Goal: Task Accomplishment & Management: Complete application form

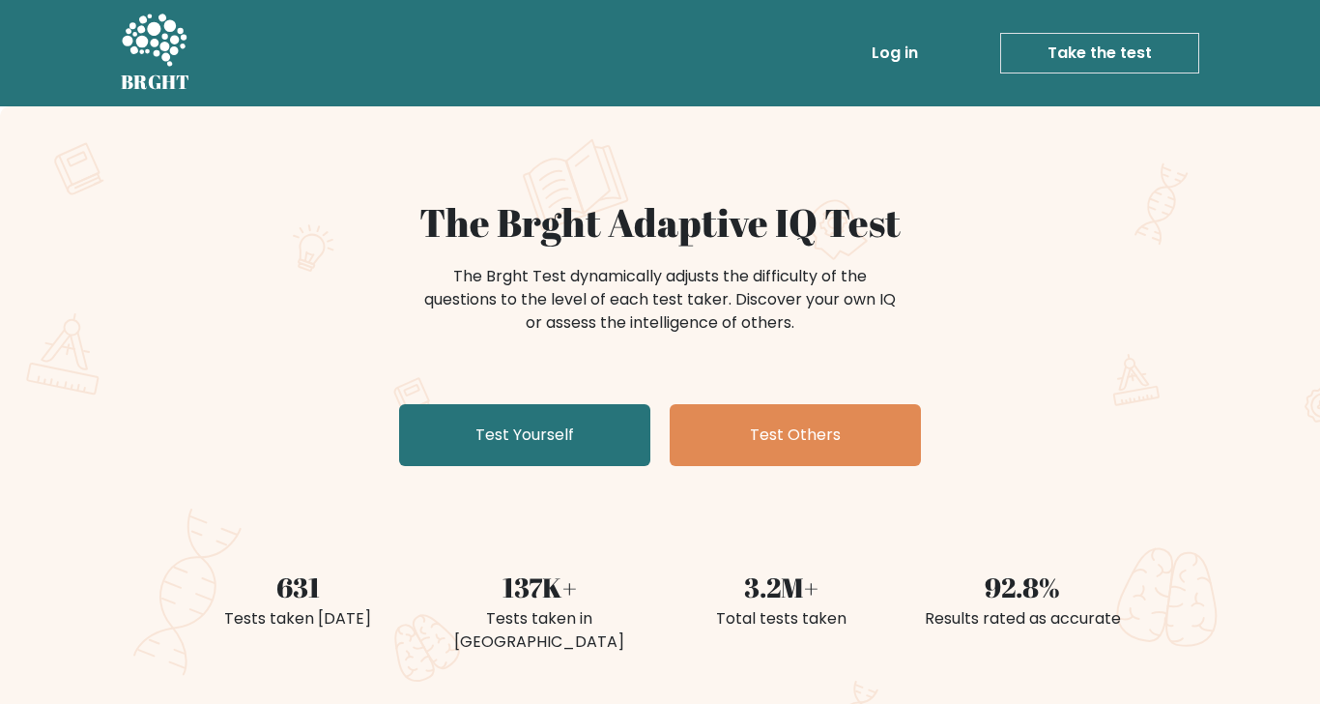
scroll to position [69, 0]
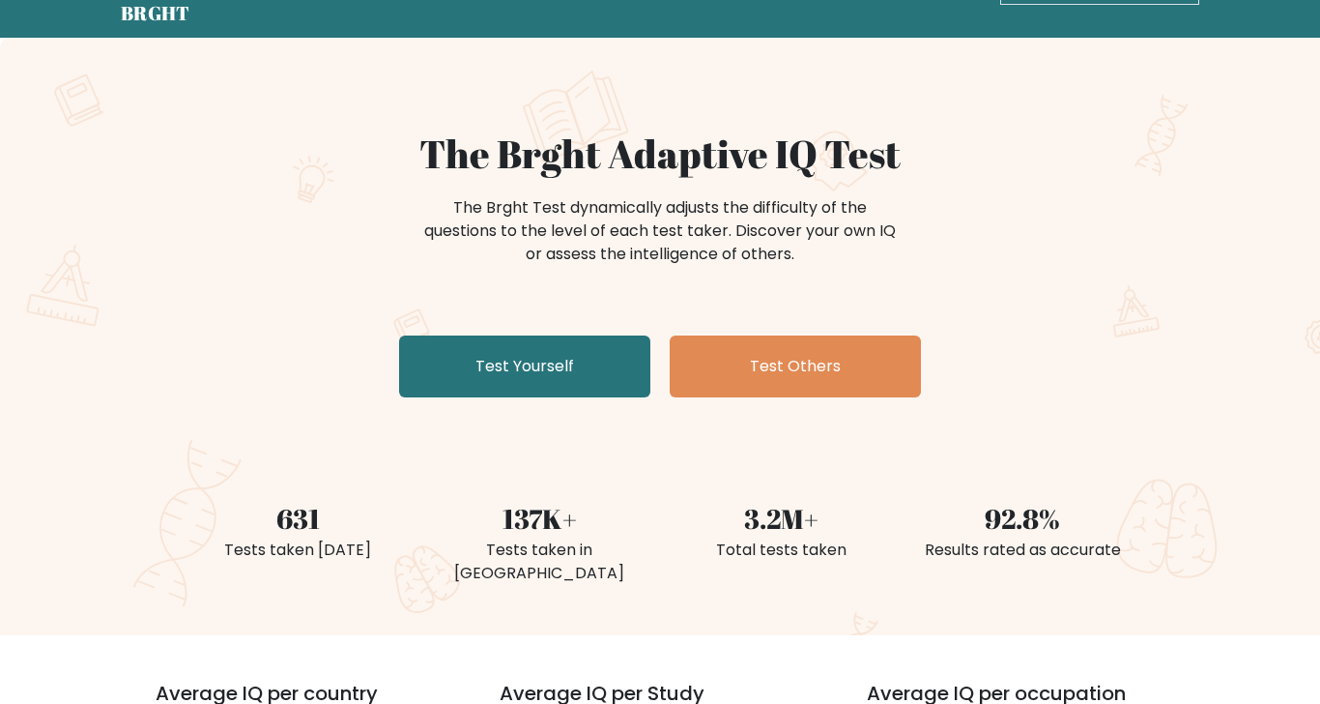
click at [608, 368] on link "Test Yourself" at bounding box center [524, 366] width 251 height 62
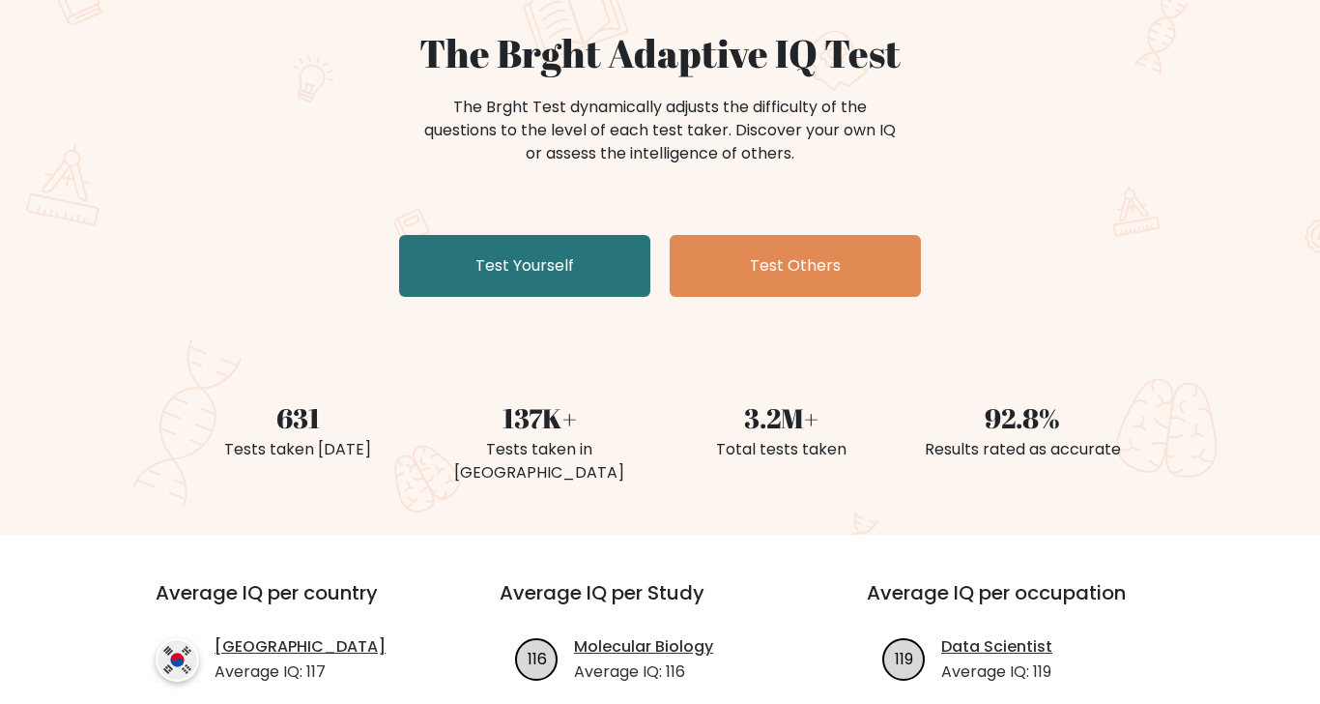
scroll to position [193, 0]
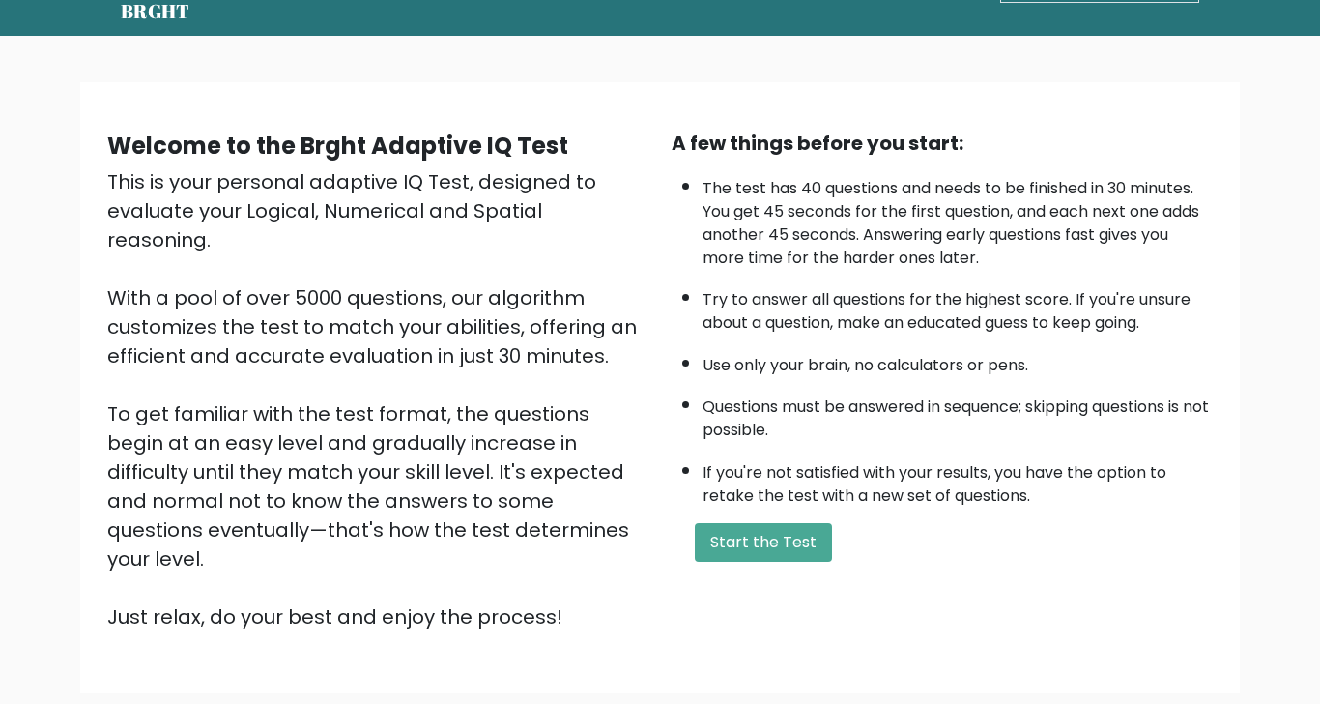
scroll to position [73, 0]
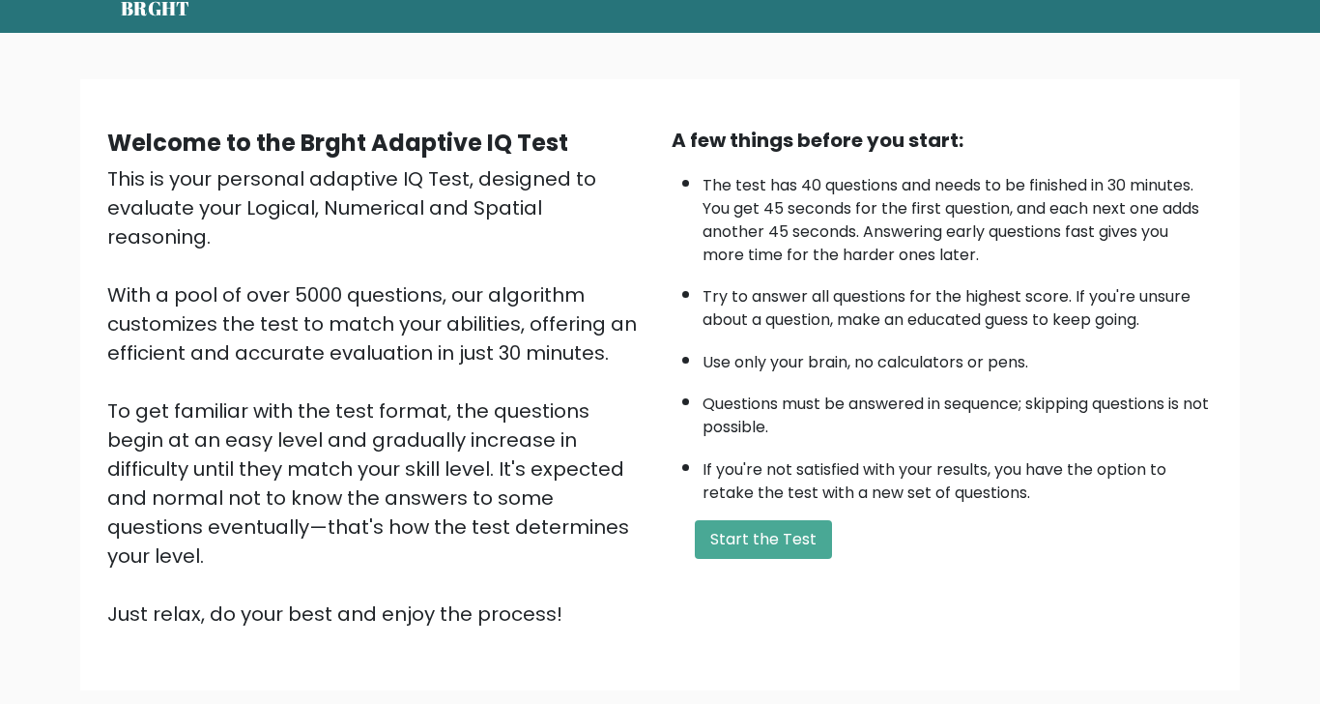
click at [786, 532] on button "Start the Test" at bounding box center [763, 539] width 137 height 39
click at [785, 537] on button "Start the Test" at bounding box center [763, 539] width 137 height 39
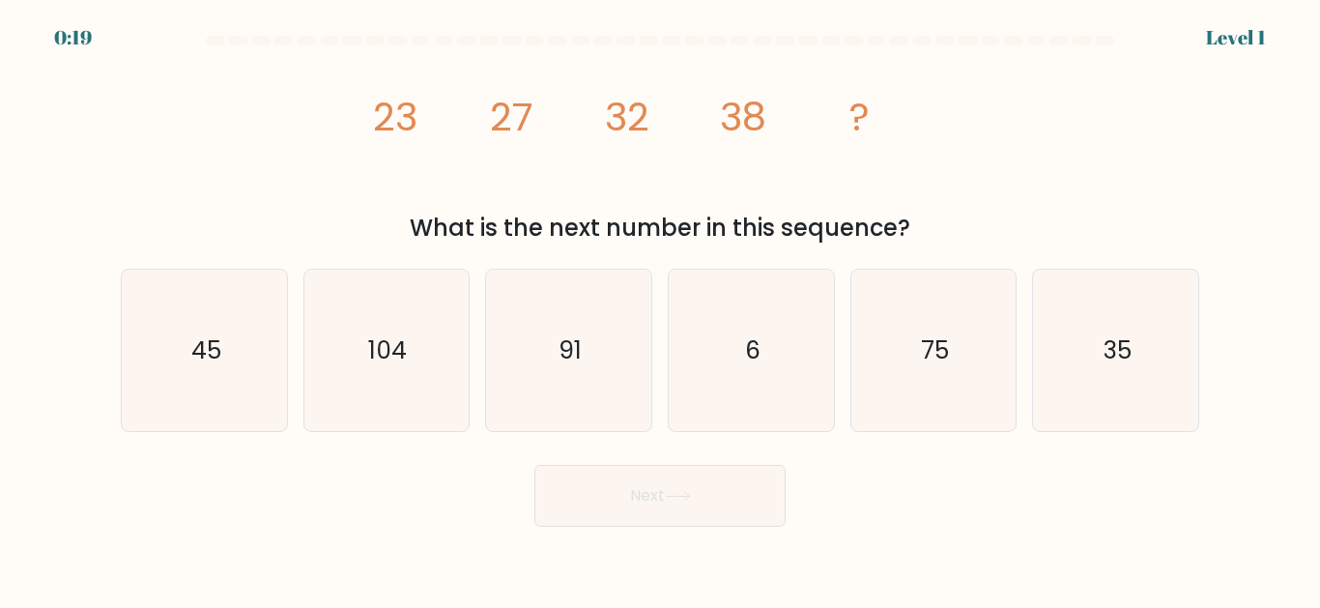
click at [226, 431] on icon "45" at bounding box center [204, 350] width 161 height 161
click at [660, 309] on input "a. 45" at bounding box center [660, 306] width 1 height 5
radio input "true"
click at [703, 521] on button "Next" at bounding box center [660, 496] width 251 height 62
click at [642, 519] on button "Next" at bounding box center [660, 496] width 251 height 62
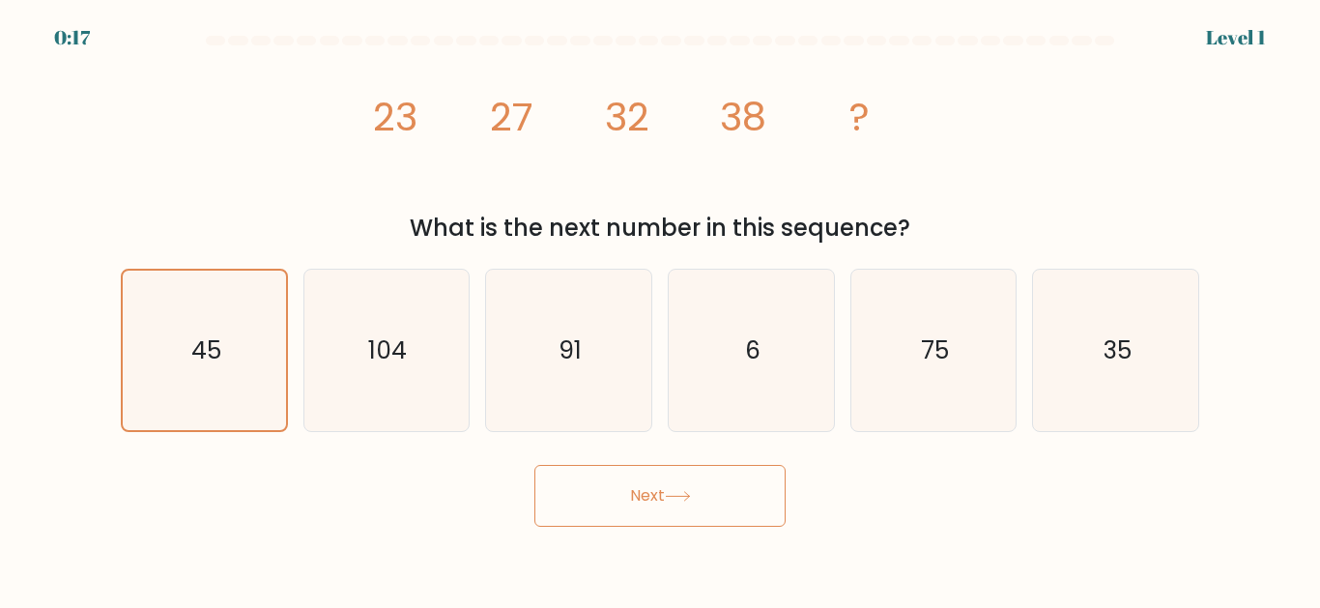
click at [743, 524] on button "Next" at bounding box center [660, 496] width 251 height 62
click at [680, 527] on button "Next" at bounding box center [660, 496] width 251 height 62
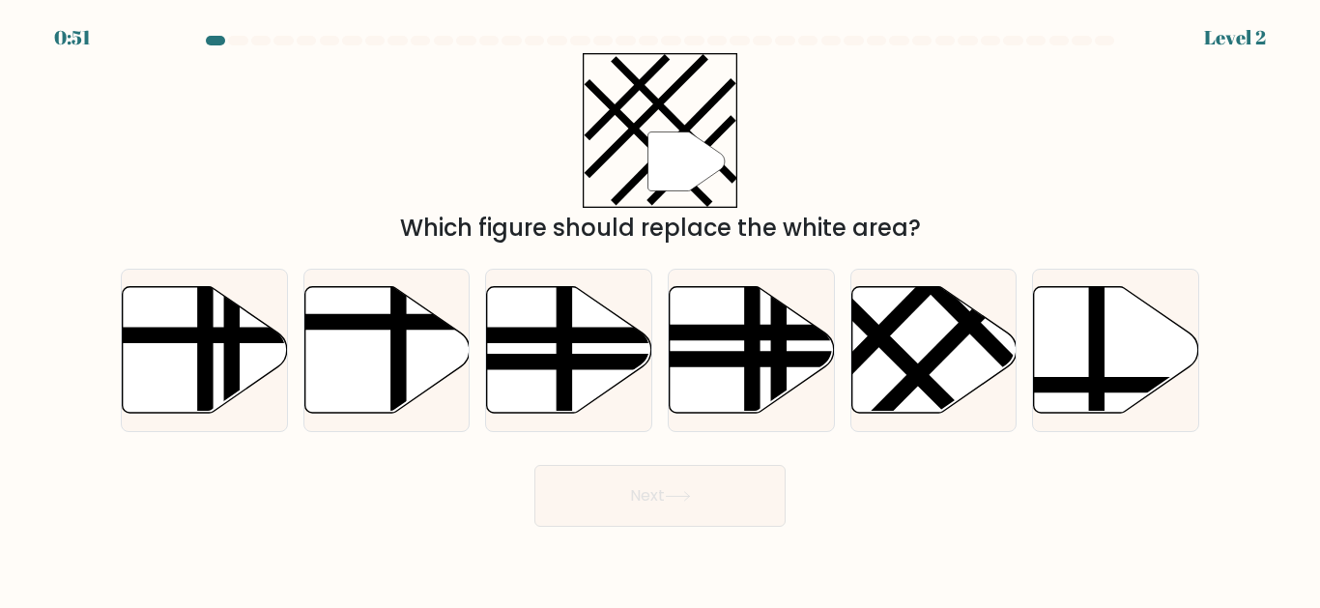
click at [953, 387] on icon at bounding box center [934, 350] width 165 height 127
click at [661, 309] on input "e." at bounding box center [660, 306] width 1 height 5
radio input "true"
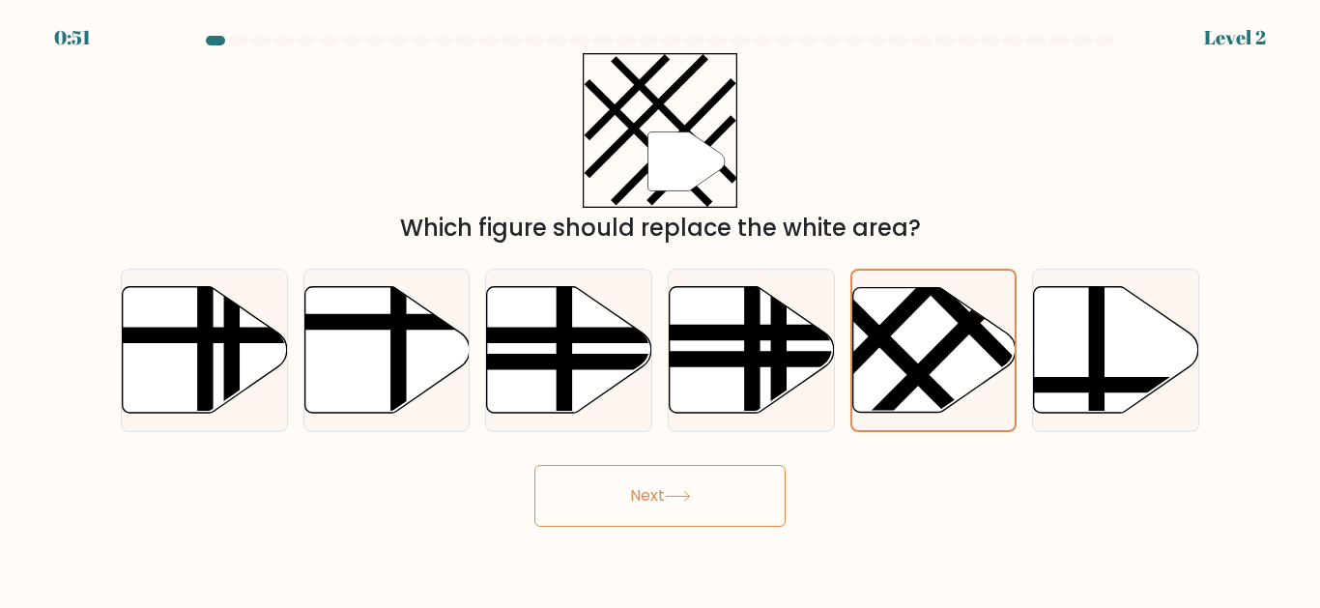
click at [710, 516] on button "Next" at bounding box center [660, 496] width 251 height 62
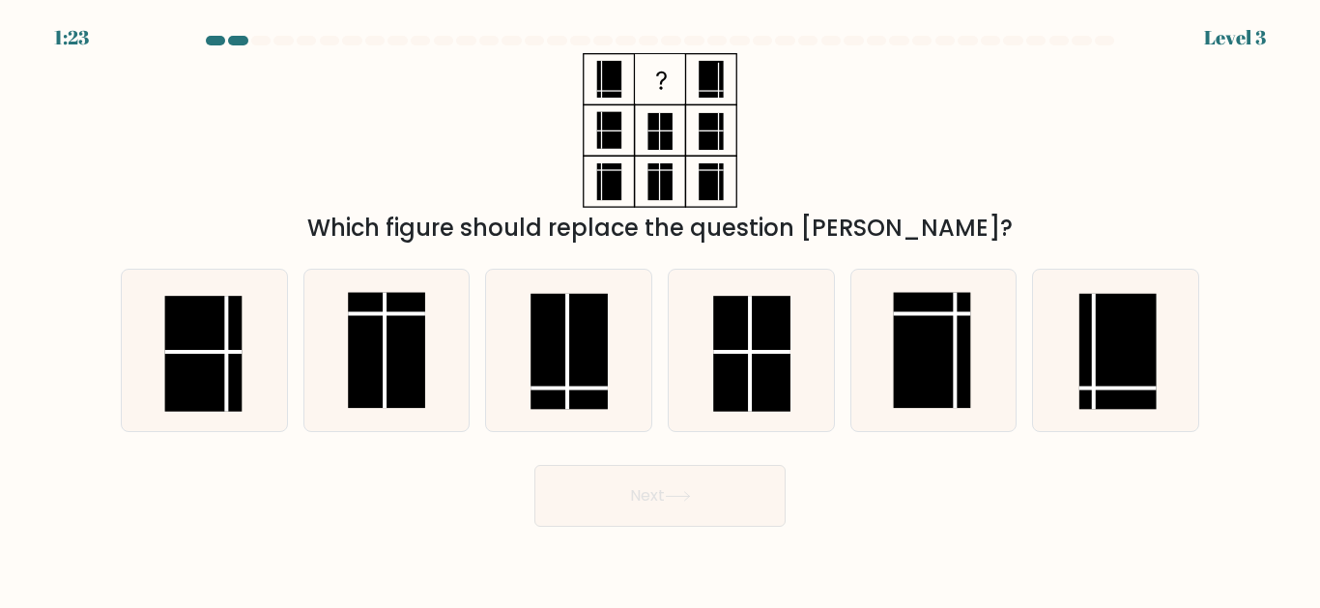
click at [592, 406] on rect at bounding box center [569, 352] width 77 height 116
click at [660, 309] on input "c." at bounding box center [660, 306] width 1 height 5
radio input "true"
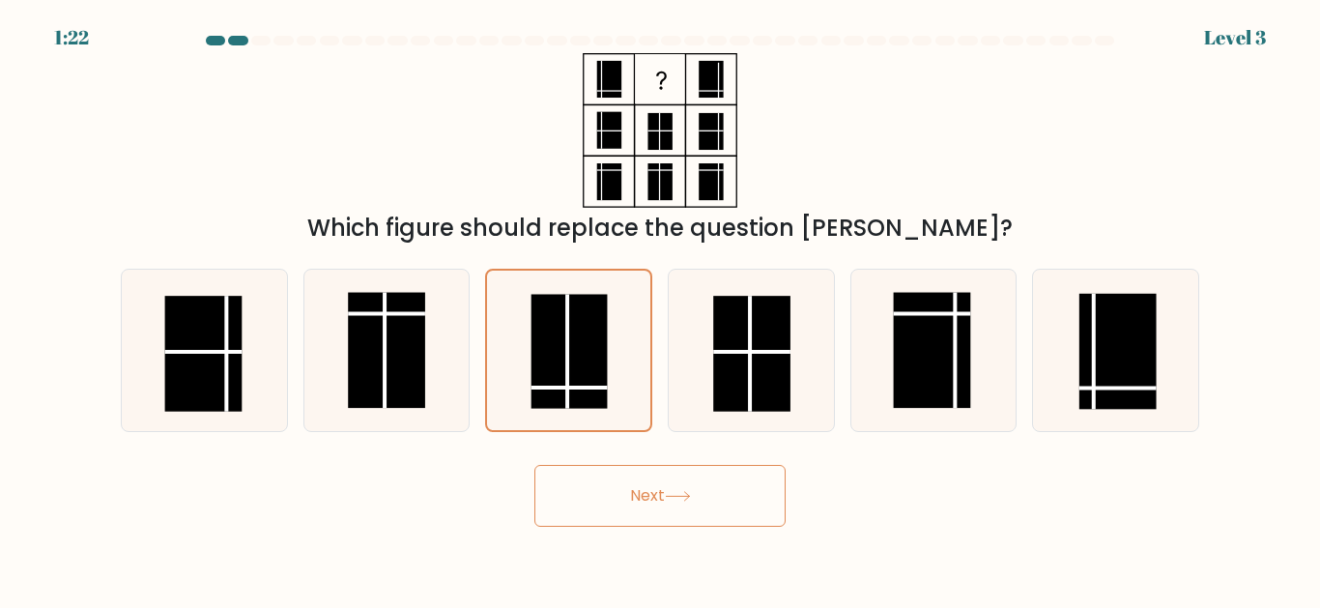
click at [698, 520] on button "Next" at bounding box center [660, 496] width 251 height 62
click at [711, 524] on button "Next" at bounding box center [660, 496] width 251 height 62
click at [674, 501] on icon at bounding box center [677, 496] width 23 height 9
click at [699, 527] on button "Next" at bounding box center [660, 496] width 251 height 62
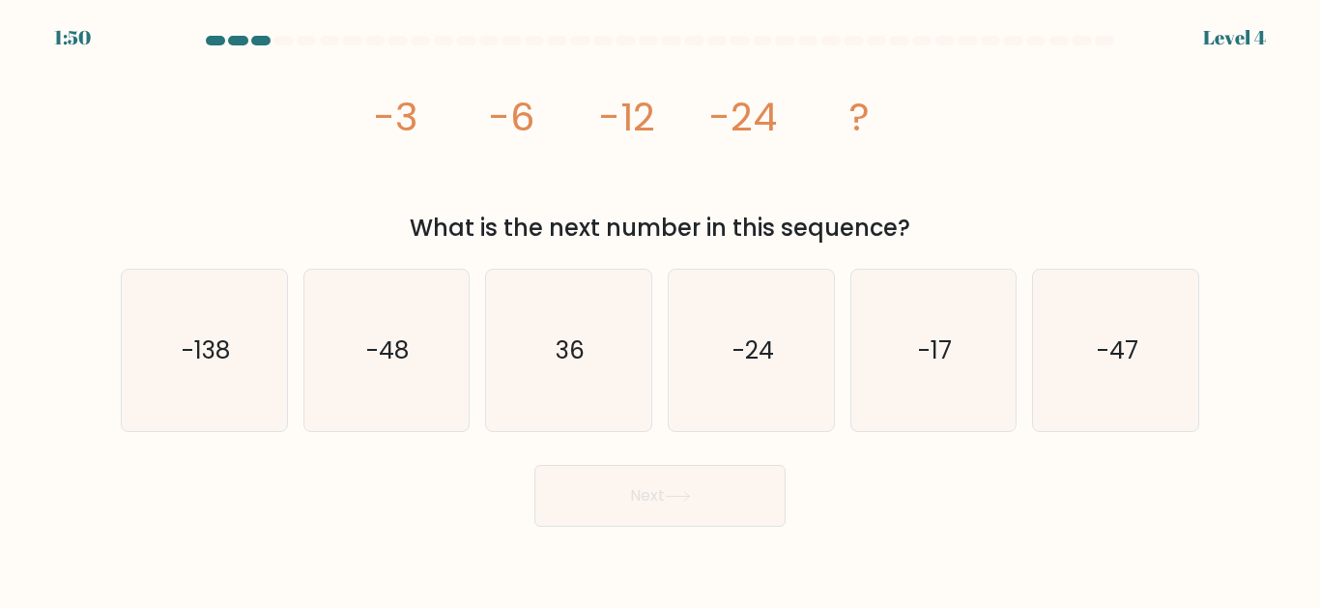
click at [391, 404] on icon "-48" at bounding box center [385, 350] width 161 height 161
click at [660, 309] on input "b. -48" at bounding box center [660, 306] width 1 height 5
radio input "true"
click at [699, 518] on button "Next" at bounding box center [660, 496] width 251 height 62
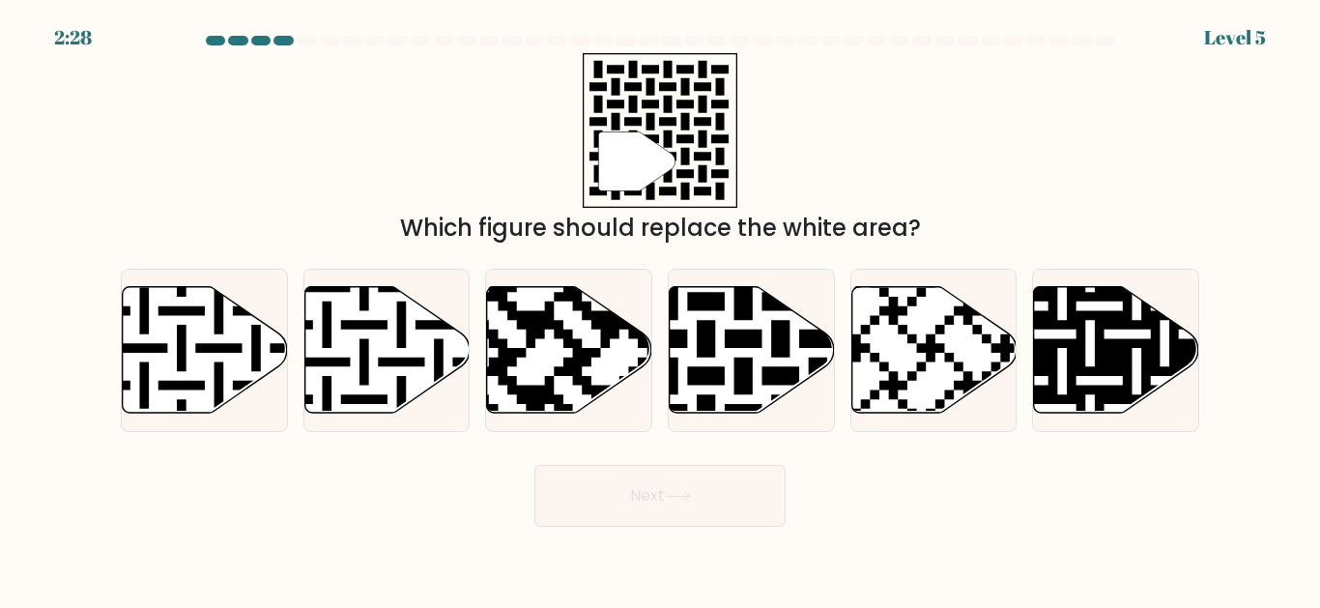
click at [739, 386] on icon at bounding box center [801, 283] width 300 height 300
click at [661, 309] on input "d." at bounding box center [660, 306] width 1 height 5
radio input "true"
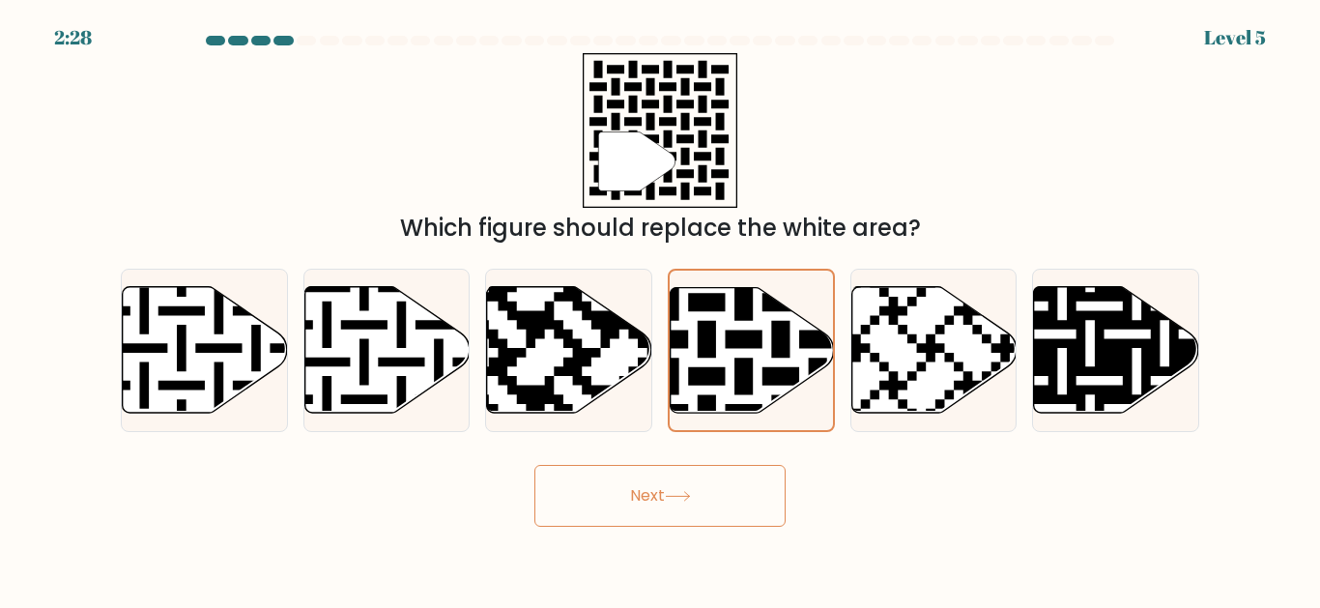
click at [691, 502] on icon at bounding box center [678, 496] width 26 height 11
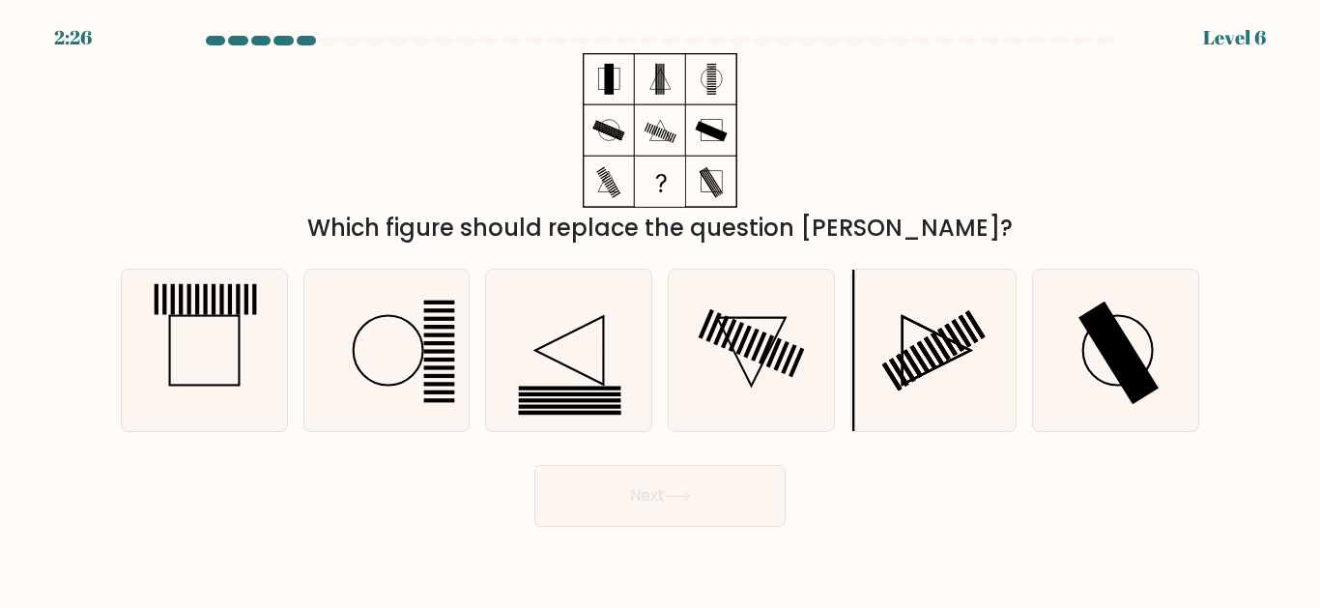
click at [698, 507] on button "Next" at bounding box center [660, 496] width 251 height 62
click at [994, 246] on div "Which figure should replace the question [PERSON_NAME]?" at bounding box center [660, 228] width 1056 height 35
click at [257, 408] on icon at bounding box center [204, 350] width 161 height 161
click at [660, 309] on input "a." at bounding box center [660, 306] width 1 height 5
radio input "true"
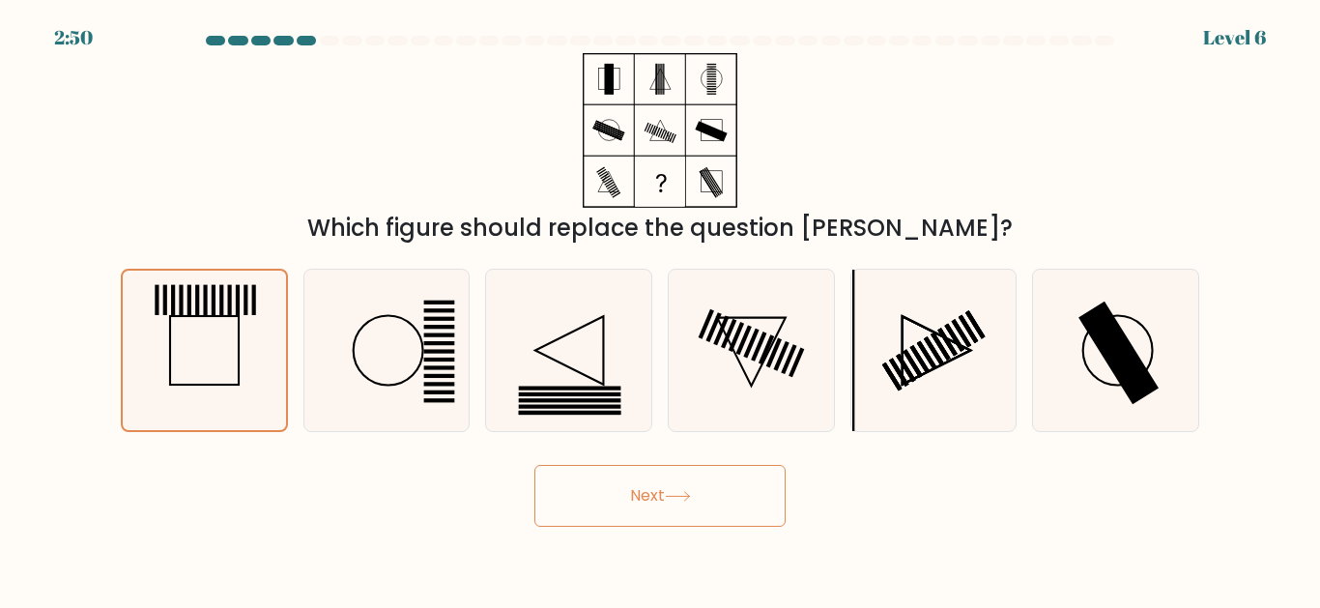
click at [266, 395] on icon at bounding box center [204, 350] width 159 height 159
click at [660, 309] on input "a." at bounding box center [660, 306] width 1 height 5
click at [717, 518] on button "Next" at bounding box center [660, 496] width 251 height 62
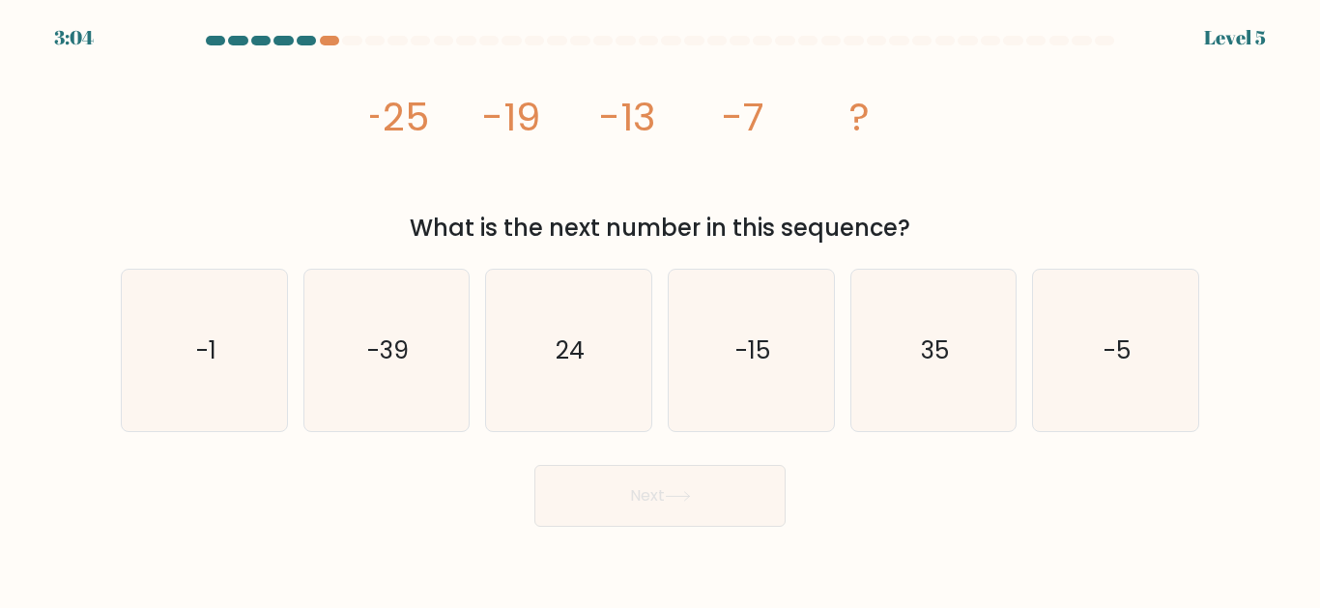
click at [286, 415] on div "-1" at bounding box center [204, 350] width 167 height 163
click at [660, 309] on input "a. -1" at bounding box center [660, 306] width 1 height 5
radio input "true"
click at [647, 513] on button "Next" at bounding box center [660, 496] width 251 height 62
click at [689, 502] on icon at bounding box center [678, 496] width 26 height 11
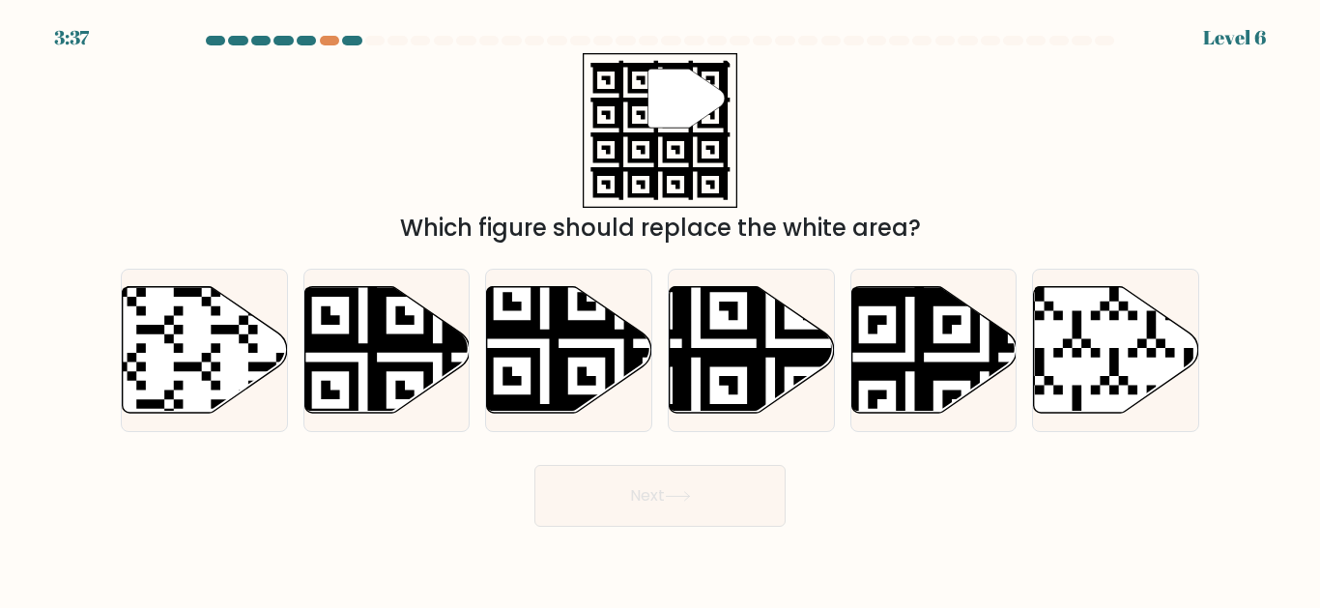
click at [773, 373] on icon at bounding box center [696, 419] width 300 height 300
click at [661, 309] on input "d." at bounding box center [660, 306] width 1 height 5
radio input "true"
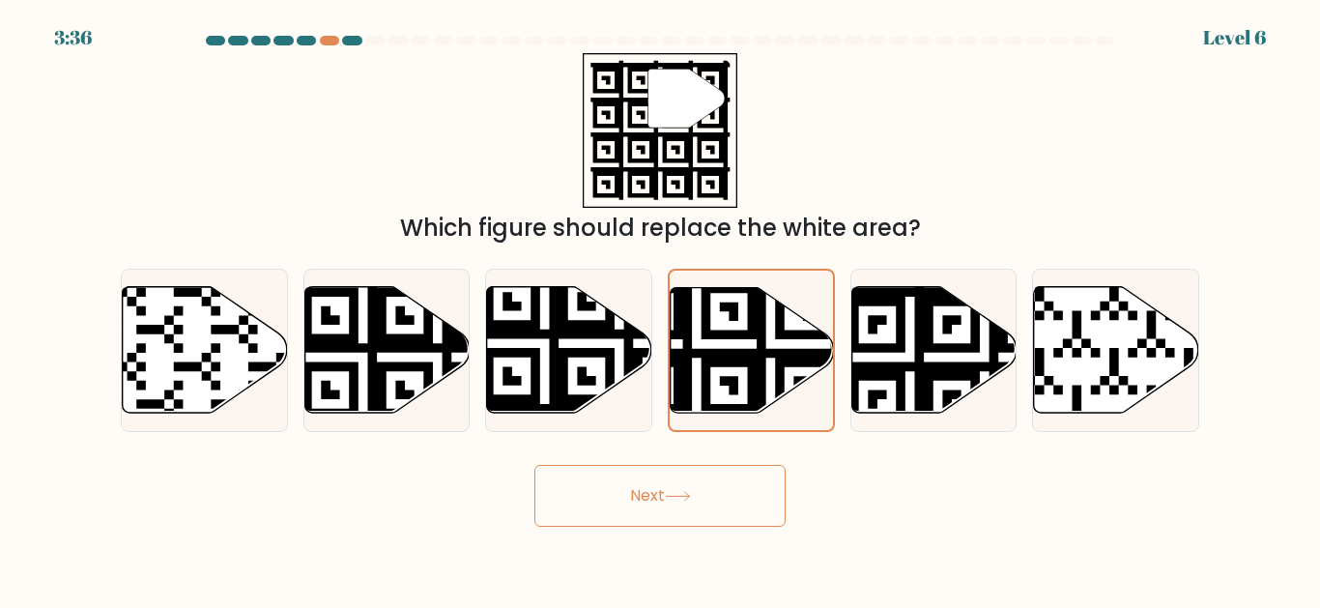
click at [687, 513] on button "Next" at bounding box center [660, 496] width 251 height 62
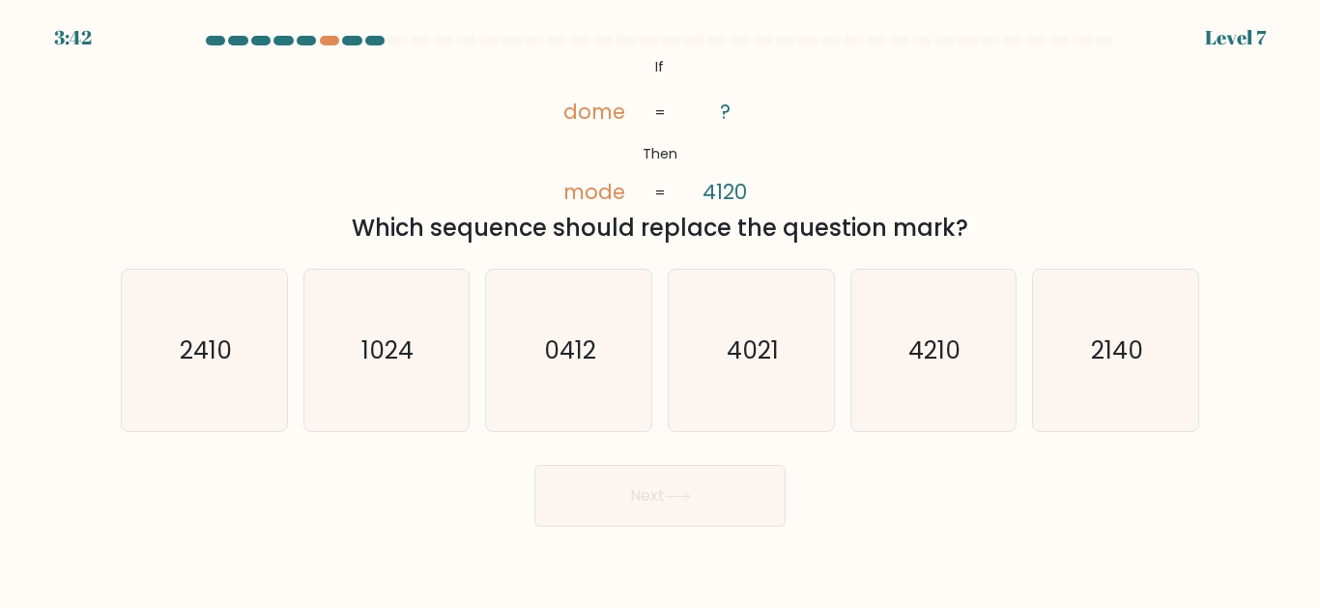
click at [333, 39] on div at bounding box center [329, 41] width 19 height 10
click at [324, 43] on div at bounding box center [329, 41] width 19 height 10
click at [362, 32] on div "3:40 Level 7" at bounding box center [660, 26] width 1320 height 52
click at [381, 42] on div at bounding box center [374, 41] width 19 height 10
click at [374, 44] on div at bounding box center [374, 41] width 19 height 10
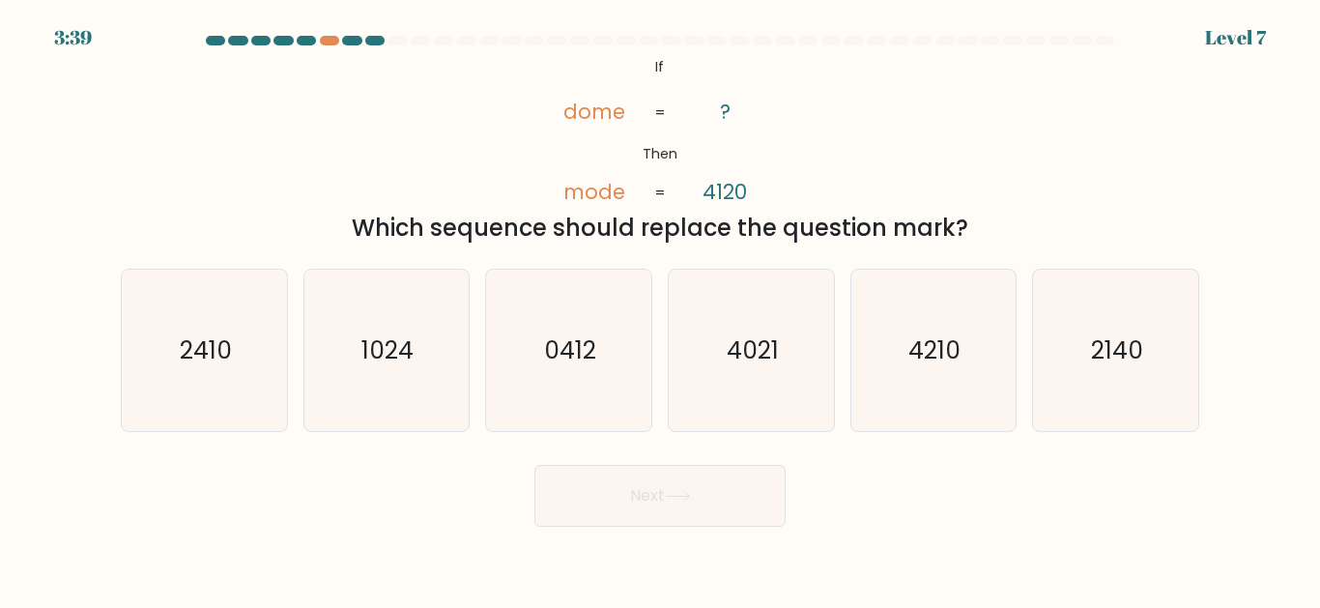
click at [348, 41] on div at bounding box center [351, 41] width 19 height 10
click at [326, 45] on div at bounding box center [660, 44] width 1102 height 17
click at [697, 527] on button "Next" at bounding box center [660, 496] width 251 height 62
click at [787, 514] on div "Next" at bounding box center [660, 491] width 1102 height 72
click at [1127, 395] on icon "2140" at bounding box center [1115, 350] width 161 height 161
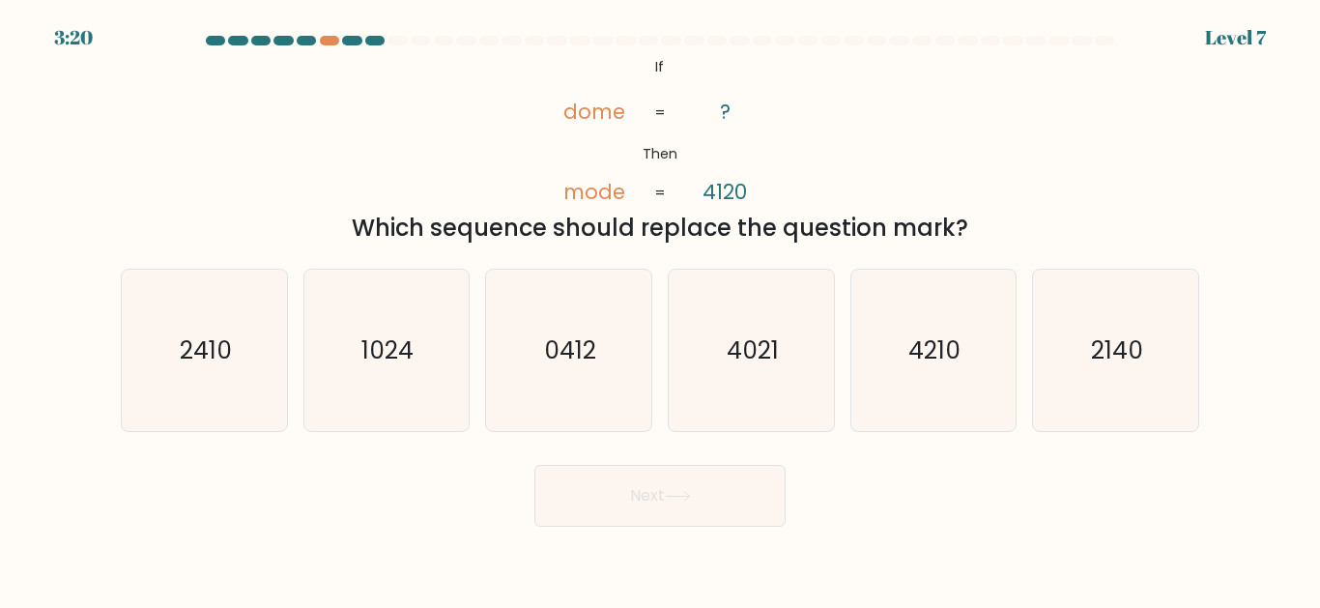
click at [661, 309] on input "f. 2140" at bounding box center [660, 306] width 1 height 5
radio input "true"
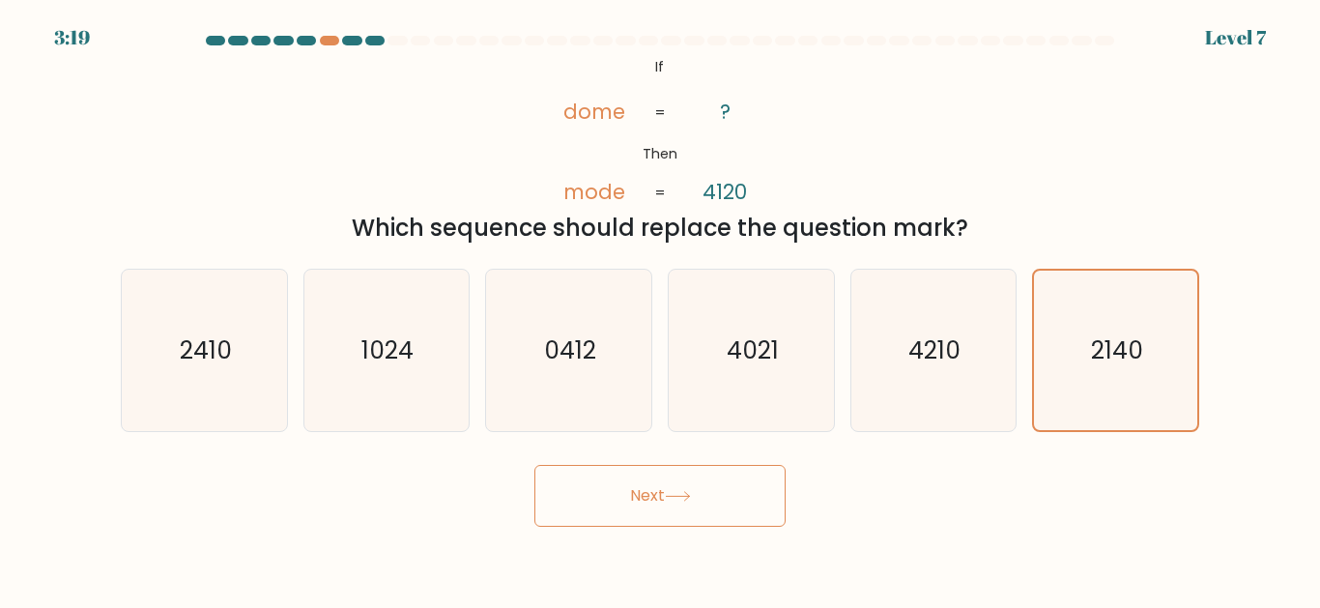
click at [721, 526] on button "Next" at bounding box center [660, 496] width 251 height 62
click at [669, 524] on button "Next" at bounding box center [660, 496] width 251 height 62
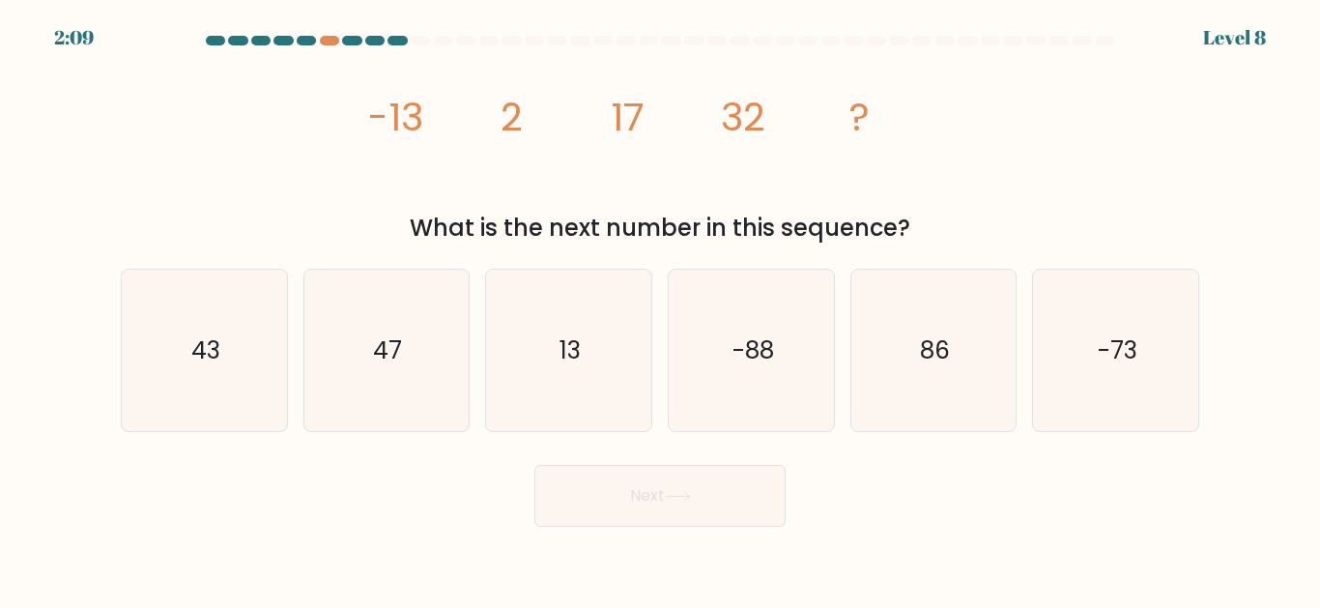
click at [404, 373] on icon "47" at bounding box center [385, 350] width 161 height 161
click at [660, 309] on input "b. 47" at bounding box center [660, 306] width 1 height 5
radio input "true"
click at [686, 502] on icon at bounding box center [678, 496] width 26 height 11
click at [666, 527] on button "Next" at bounding box center [660, 496] width 251 height 62
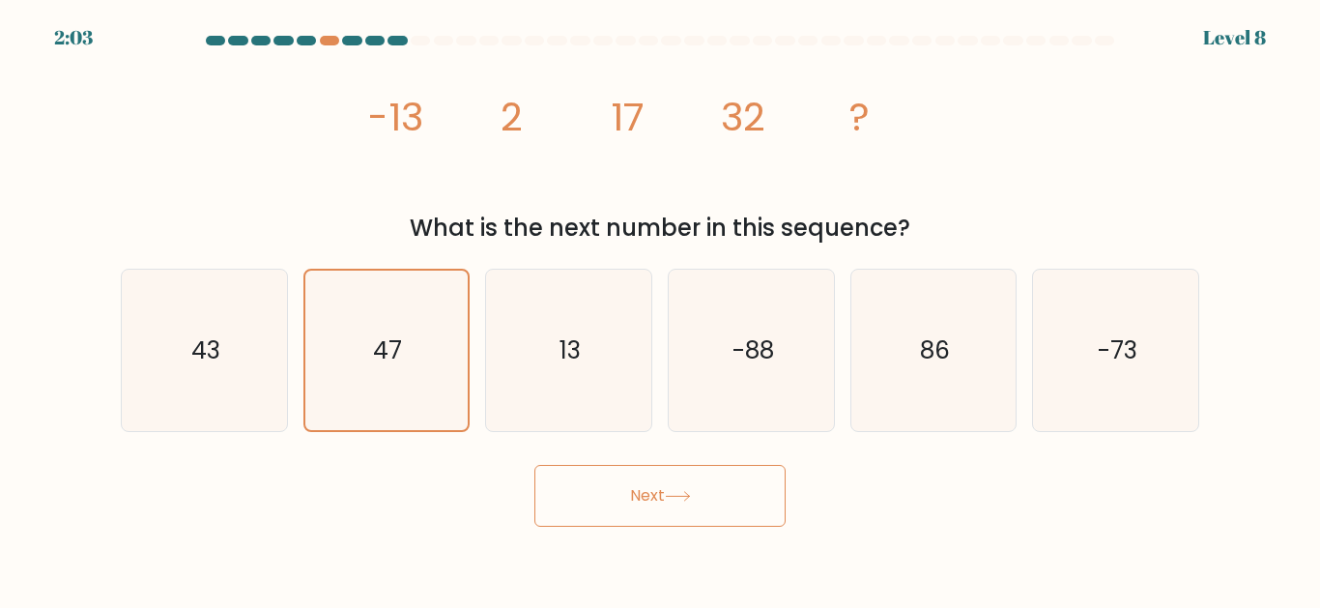
click at [663, 527] on button "Next" at bounding box center [660, 496] width 251 height 62
click at [656, 517] on button "Next" at bounding box center [660, 496] width 251 height 62
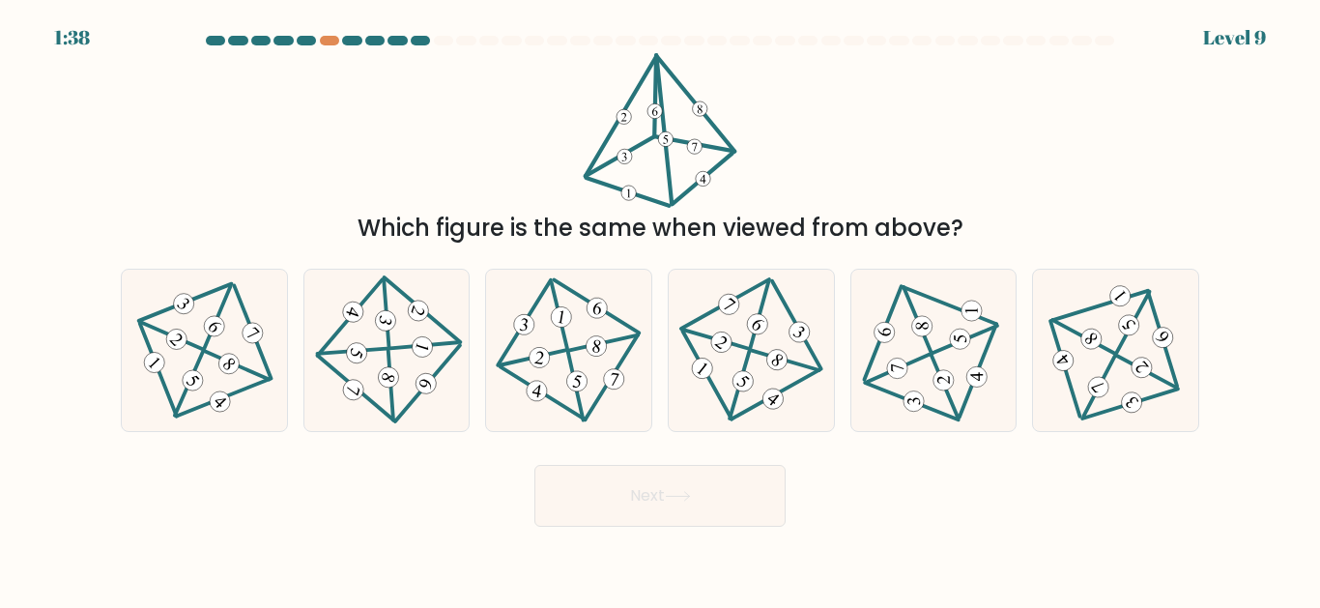
click at [215, 416] on 224 at bounding box center [220, 401] width 29 height 29
click at [660, 309] on input "a." at bounding box center [660, 306] width 1 height 5
radio input "true"
click at [627, 524] on button "Next" at bounding box center [660, 496] width 251 height 62
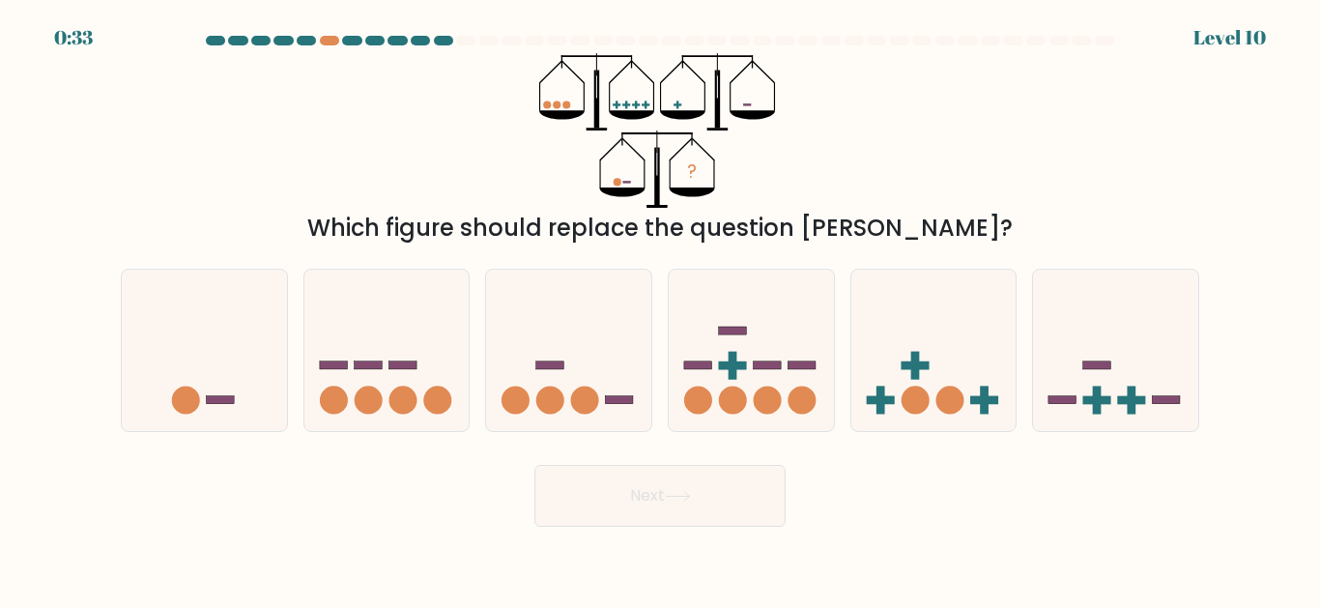
click at [960, 527] on div "Next" at bounding box center [660, 491] width 1102 height 72
